Goal: Transaction & Acquisition: Book appointment/travel/reservation

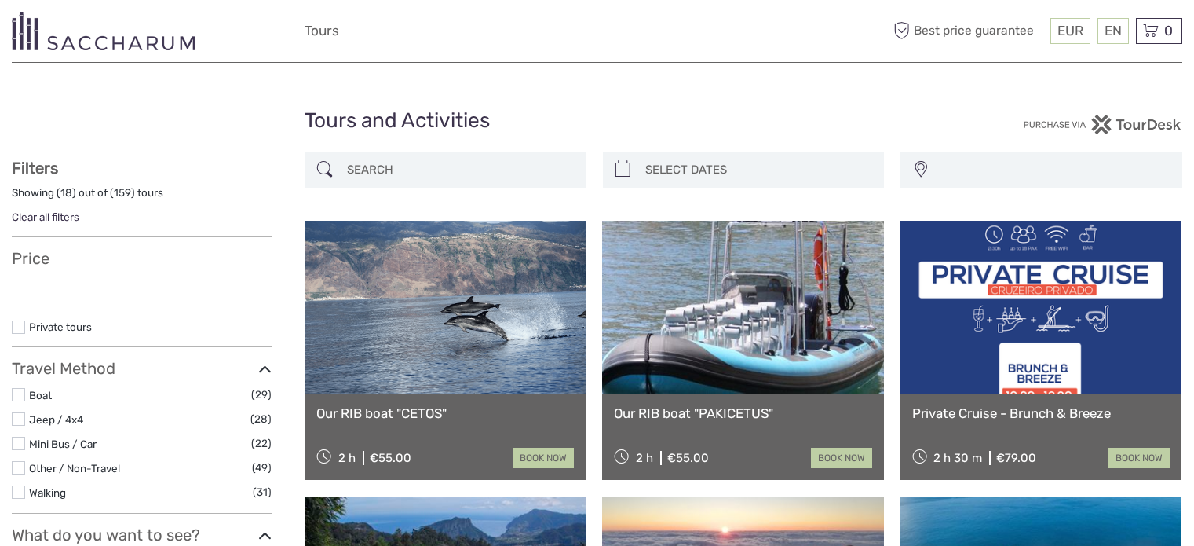
select select
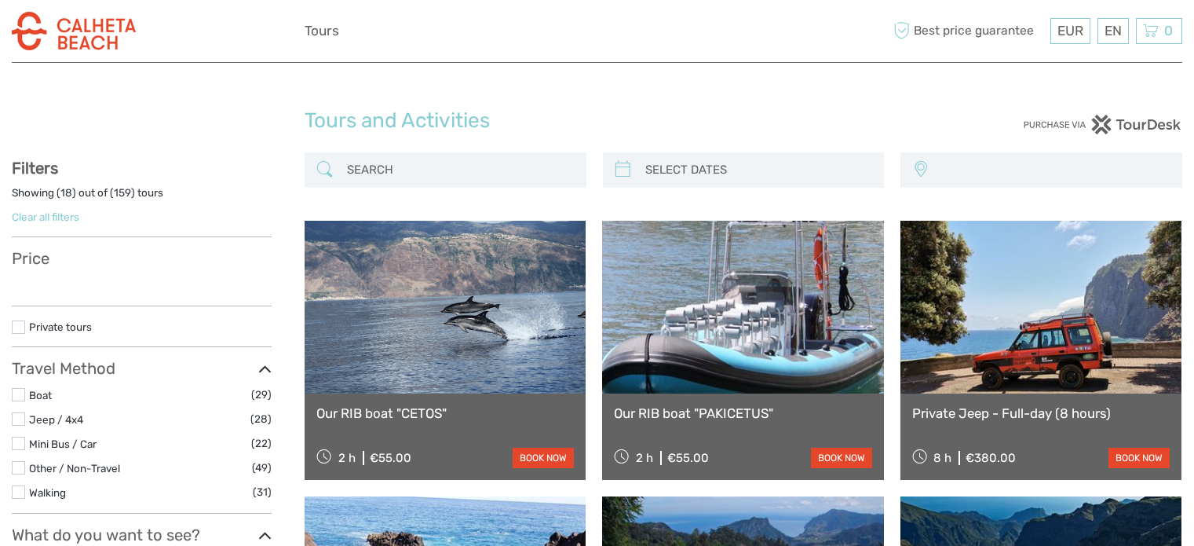
select select
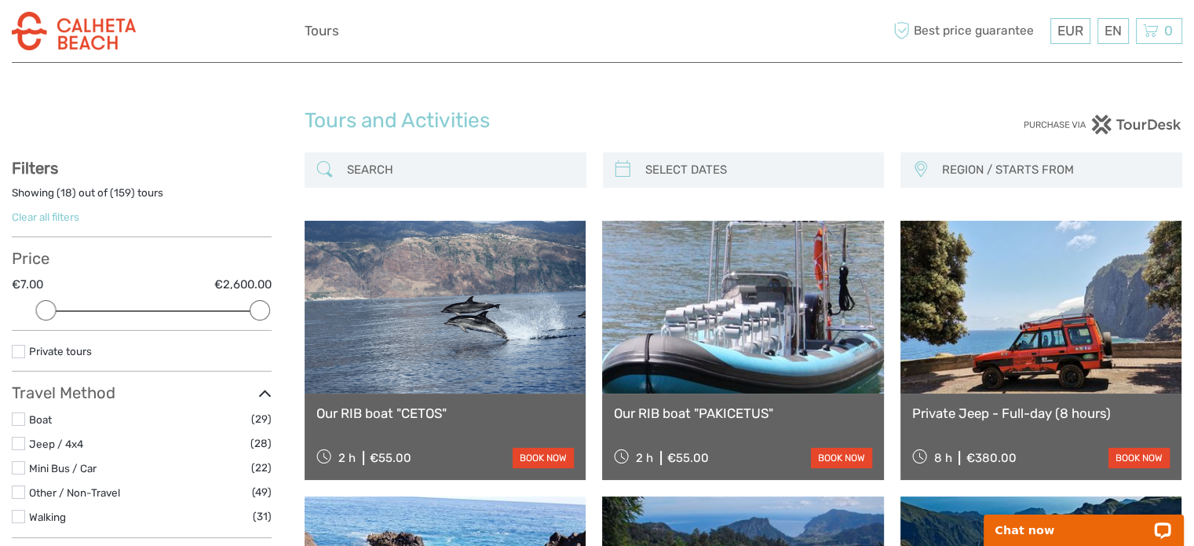
click at [693, 346] on link at bounding box center [742, 307] width 281 height 173
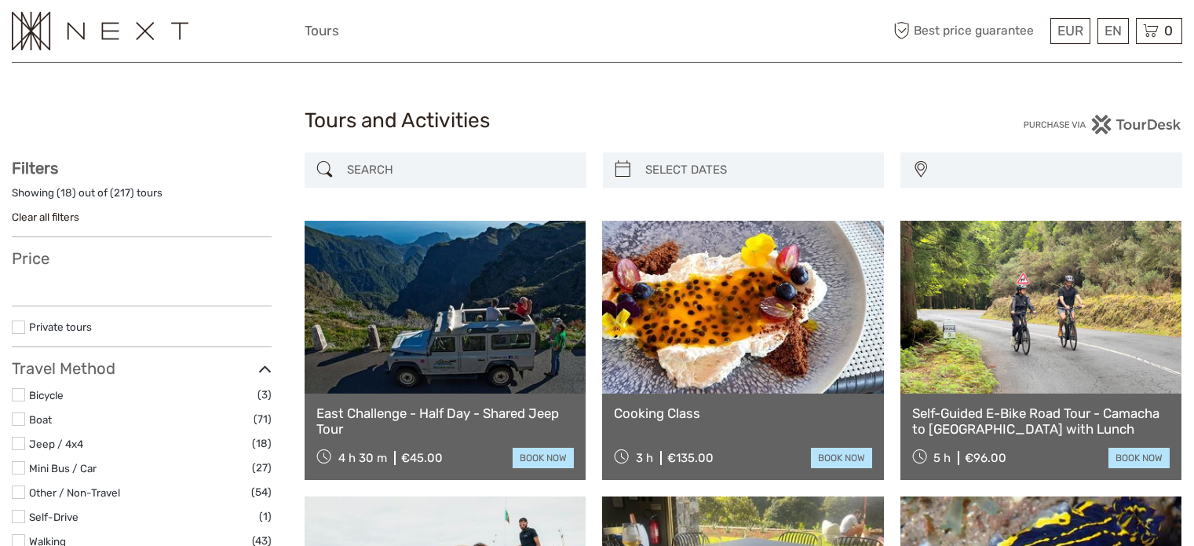
select select
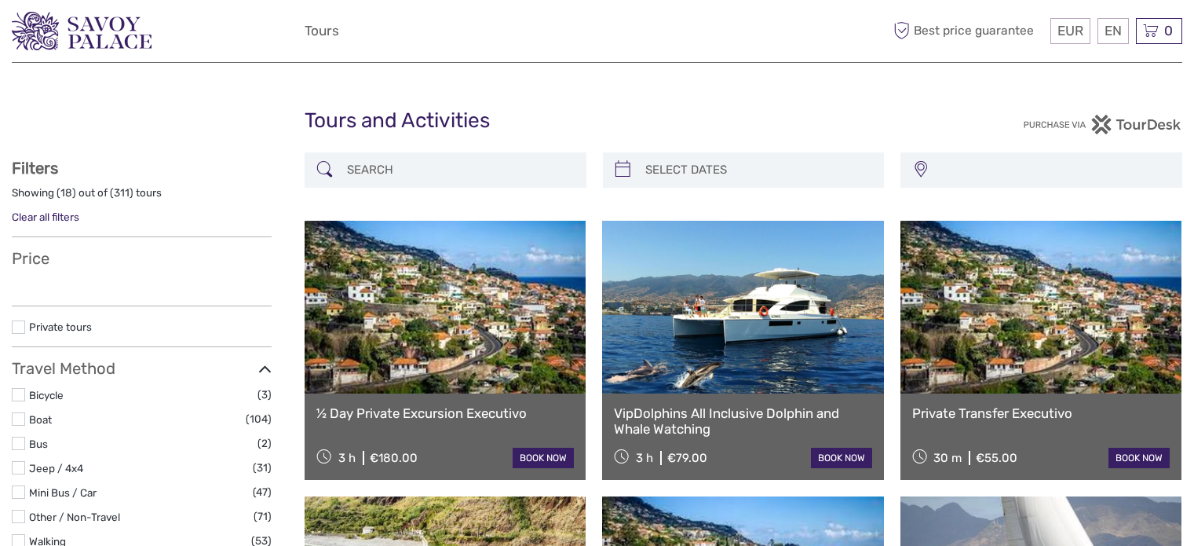
select select
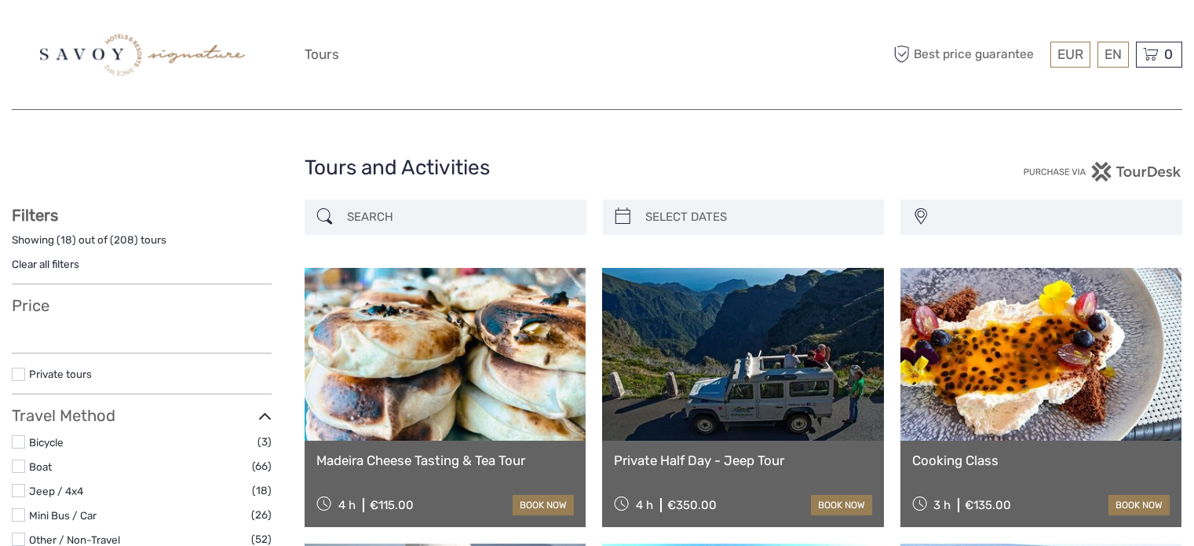
select select
